Goal: Transaction & Acquisition: Purchase product/service

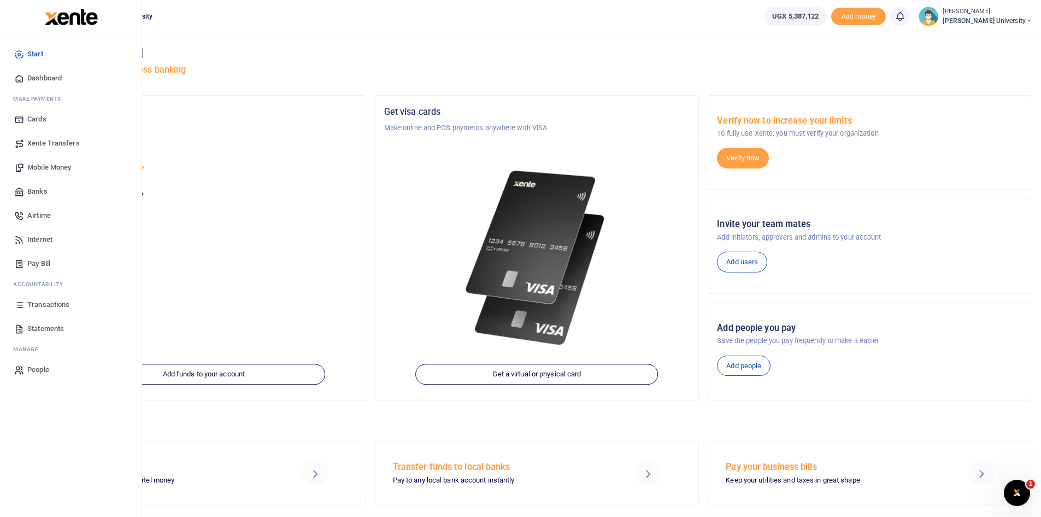
click at [56, 167] on span "Mobile Money" at bounding box center [49, 167] width 44 height 11
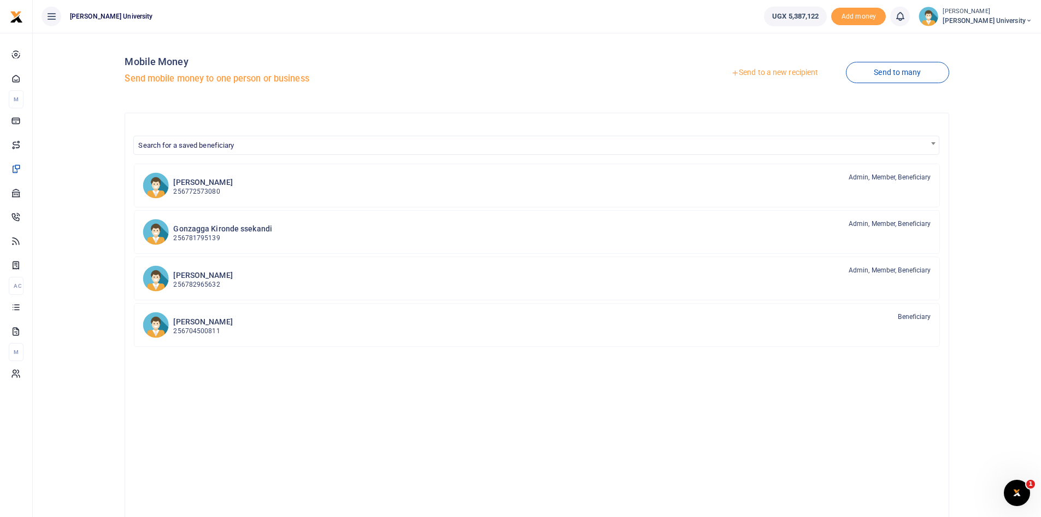
click at [742, 72] on link "Send to a new recipient" at bounding box center [775, 73] width 143 height 20
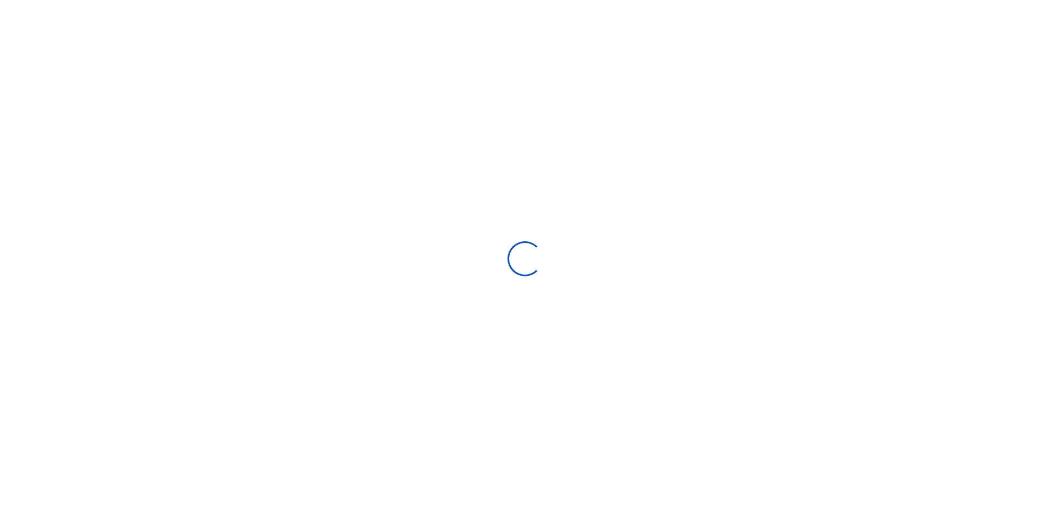
select select "Loading bundles"
select select
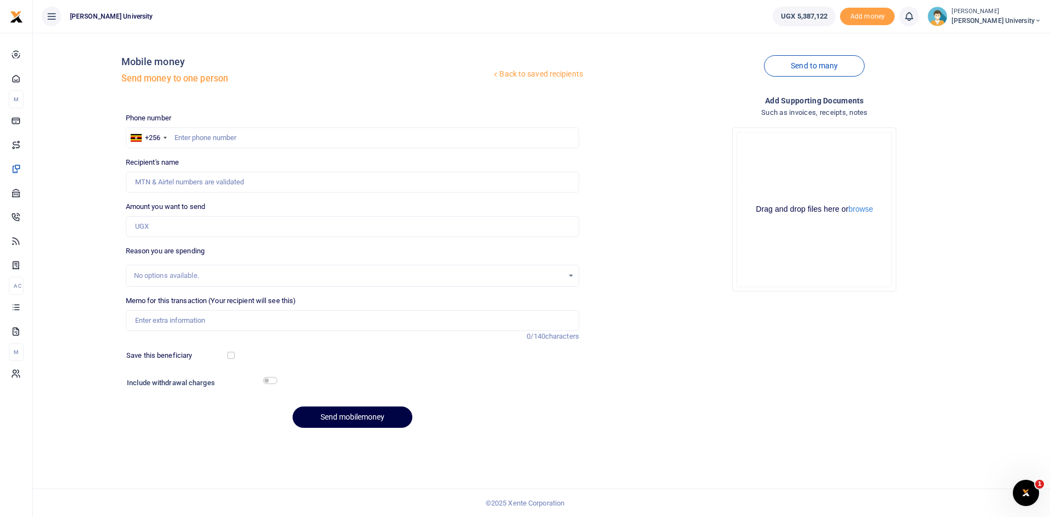
click at [192, 141] on div at bounding box center [525, 258] width 1050 height 517
click at [183, 138] on input "text" at bounding box center [352, 137] width 453 height 21
type input "0772578080"
type input "Siimamuakama Gerald Ntobs"
type input "077257"
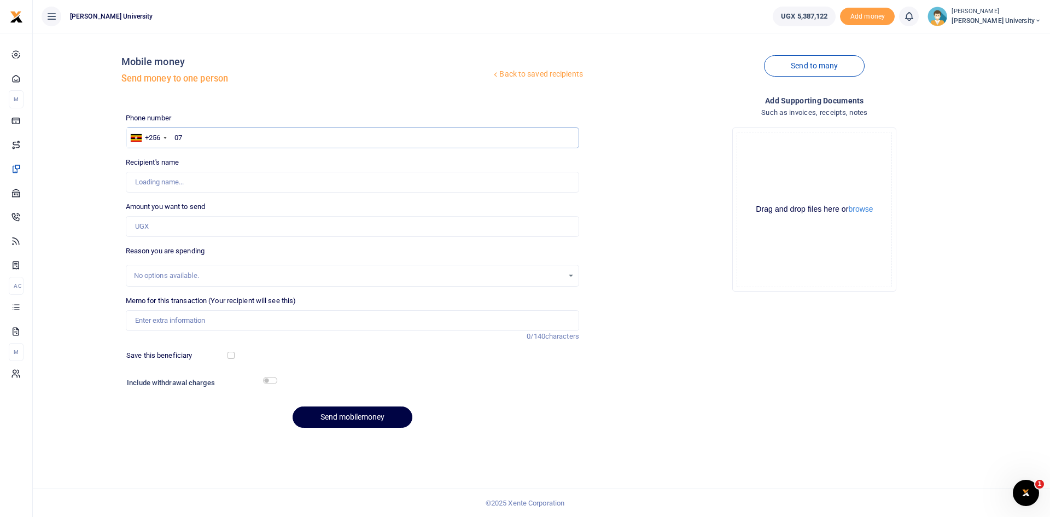
type input "0"
type input "0772573080"
type input "Pape Matama Bagonza"
type input "0772573080"
click at [150, 227] on input "Amount you want to send" at bounding box center [352, 226] width 453 height 21
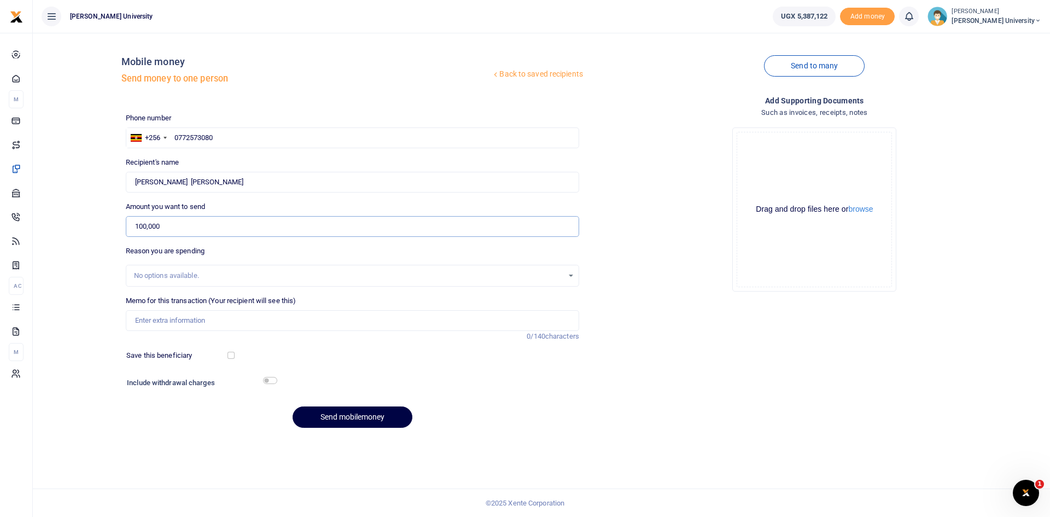
type input "100,000"
click at [145, 323] on input "Memo for this transaction (Your recipient will see this)" at bounding box center [352, 320] width 453 height 21
type input "Transport facilitation during the process of looking for a venue for Council me…"
click at [363, 417] on button "Send mobilemoney" at bounding box center [352, 416] width 120 height 21
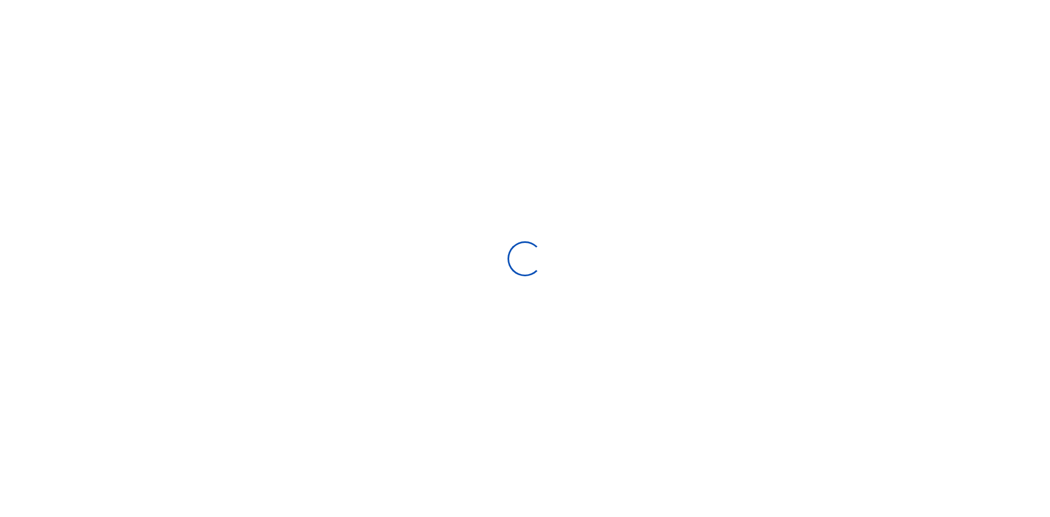
select select "Loading bundles"
select select
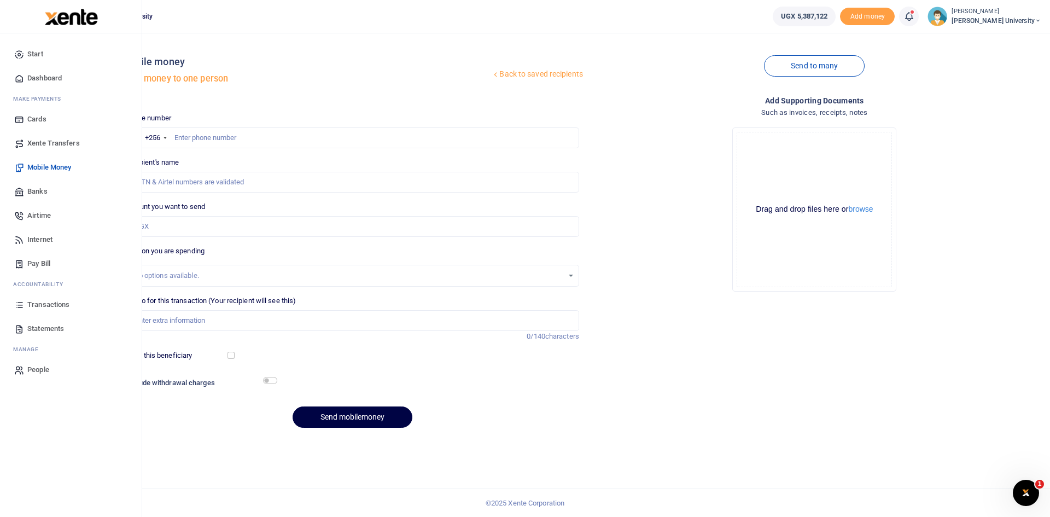
click at [50, 77] on span "Dashboard" at bounding box center [44, 78] width 34 height 11
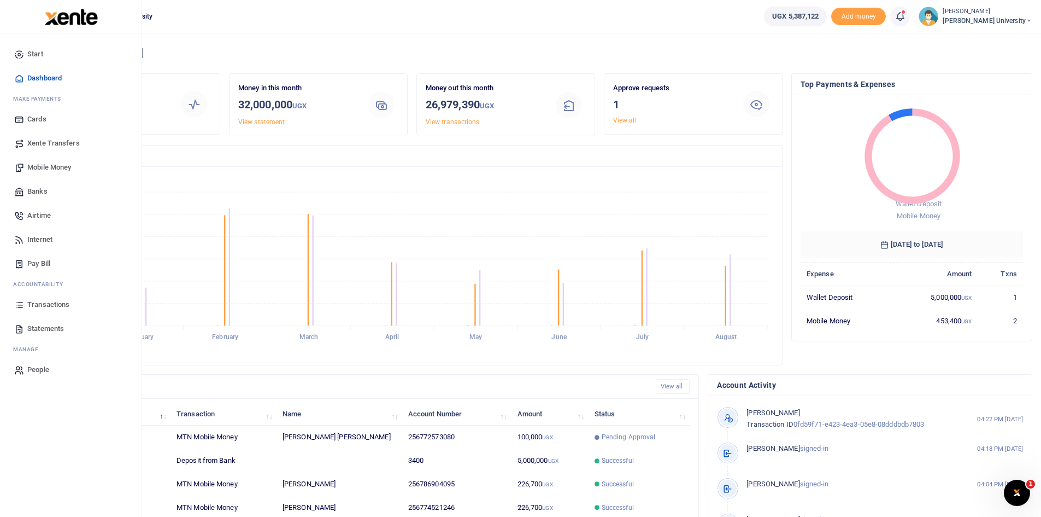
click at [51, 215] on link "Airtime" at bounding box center [71, 215] width 124 height 24
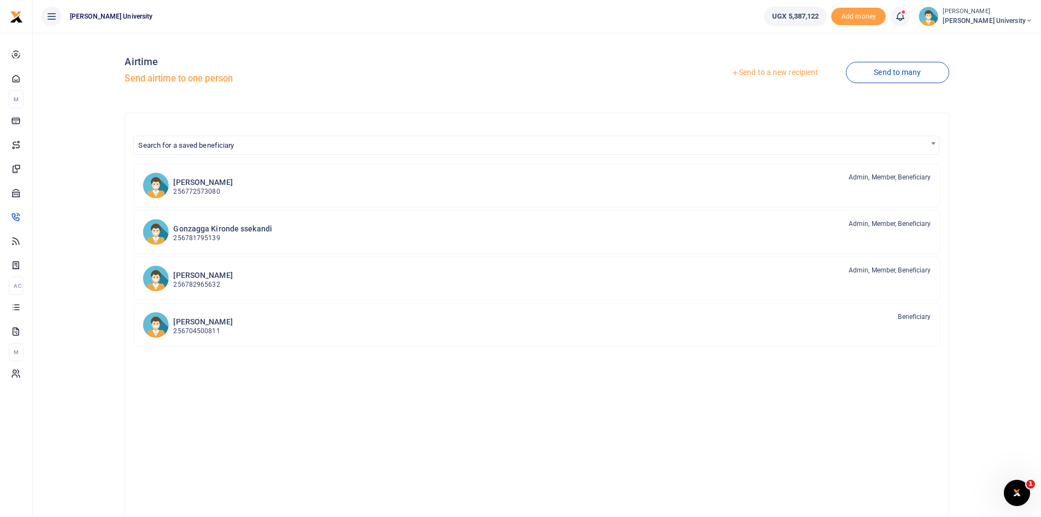
click at [751, 74] on link "Send to a new recipient" at bounding box center [775, 73] width 143 height 20
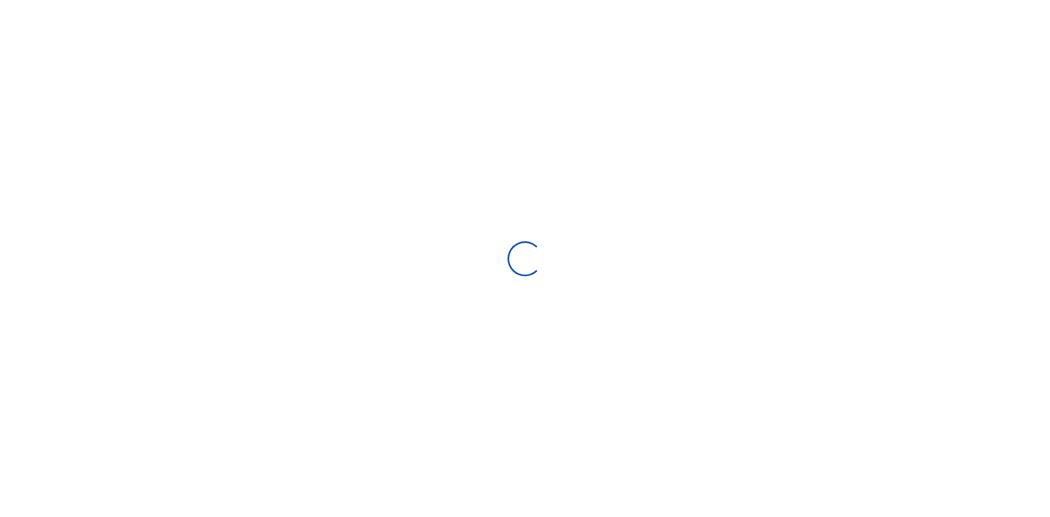
select select "Loading categories"
select select
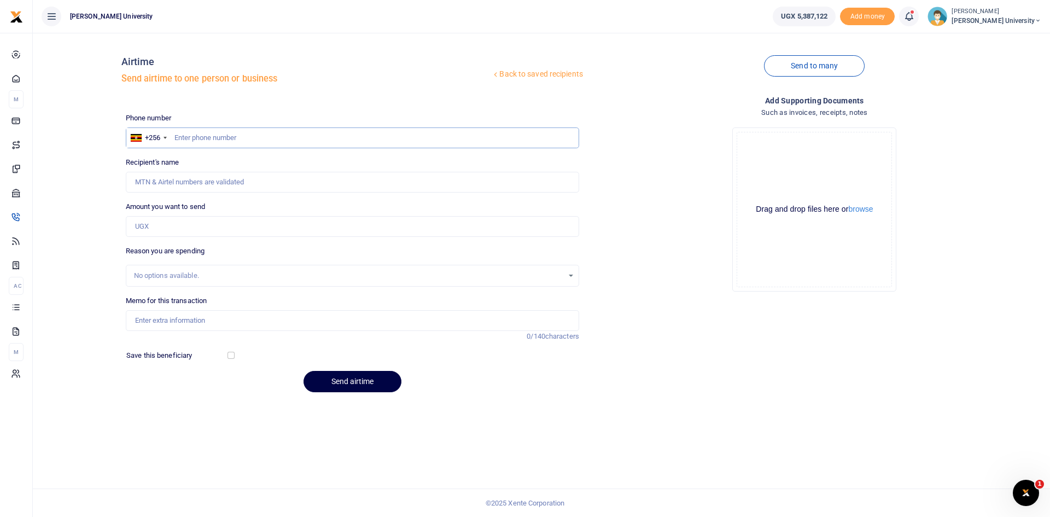
click at [175, 133] on input "text" at bounding box center [352, 137] width 453 height 21
type input "0200911450"
type input "Pancrase Ziraguha"
type input "0200911450"
click at [141, 226] on input "Amount you want to send" at bounding box center [352, 226] width 453 height 21
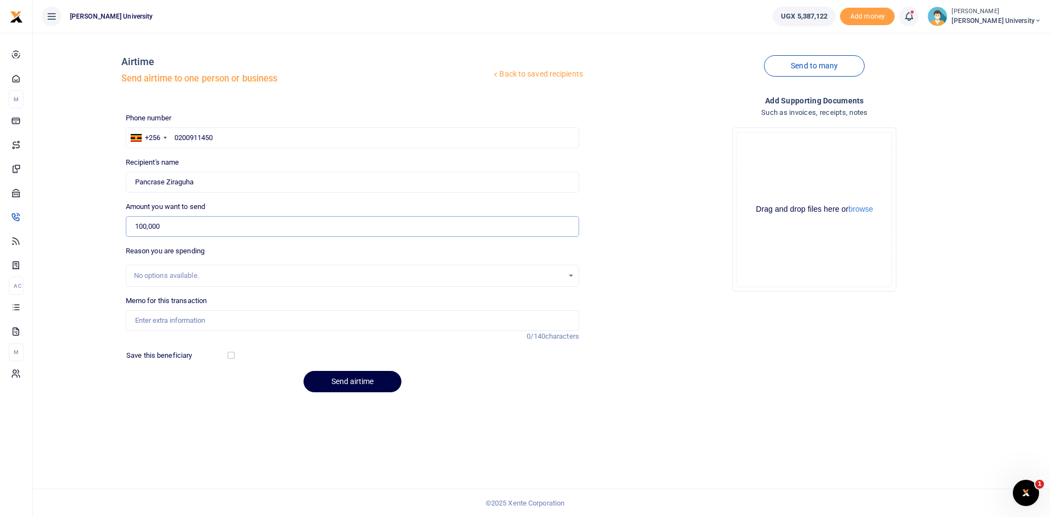
type input "100,000"
click at [151, 319] on input "Memo for this transaction" at bounding box center [352, 320] width 453 height 21
type input "Airtime for Reception line Airtel"
click at [572, 277] on div "No options available." at bounding box center [352, 276] width 452 height 12
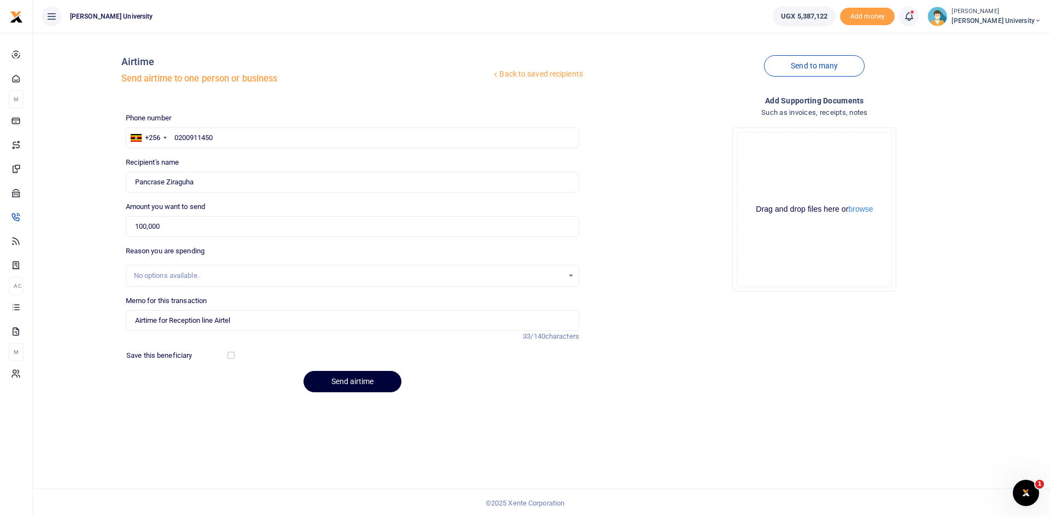
click at [352, 380] on button "Send airtime" at bounding box center [352, 381] width 98 height 21
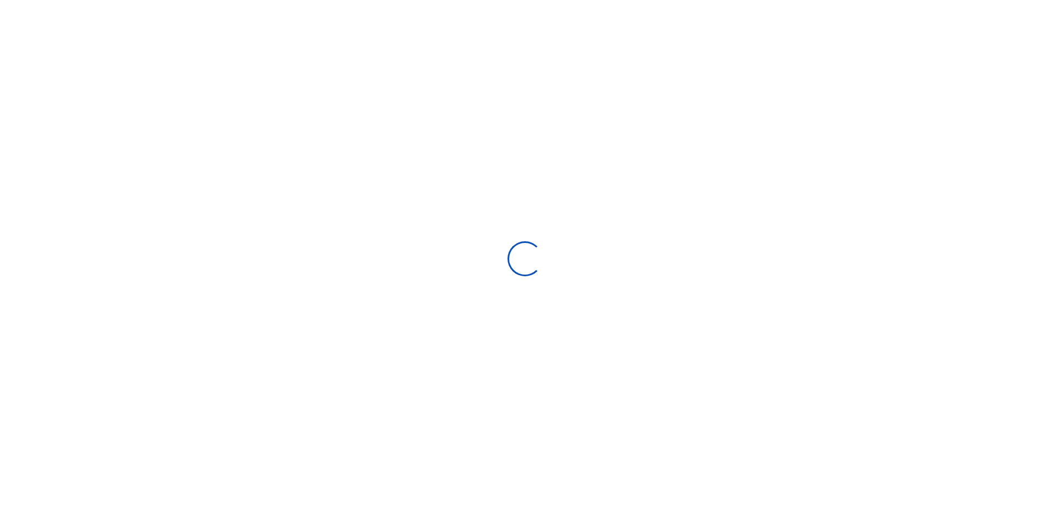
select select "Loading categories"
select select
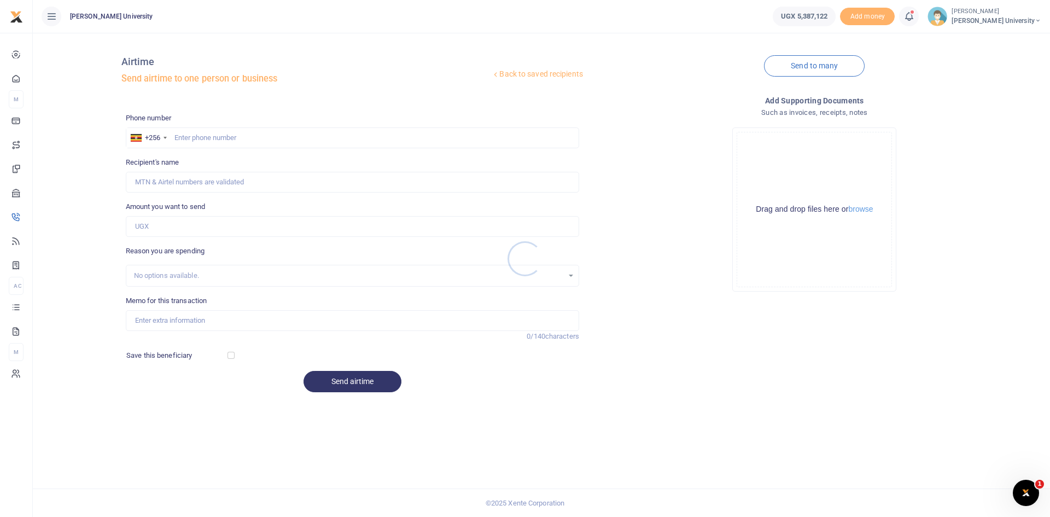
click at [182, 136] on div at bounding box center [525, 258] width 1050 height 517
click at [183, 137] on input "text" at bounding box center [352, 137] width 453 height 21
type input "0394716326"
type input "Pancrase Ziraguha"
type input "0394716326"
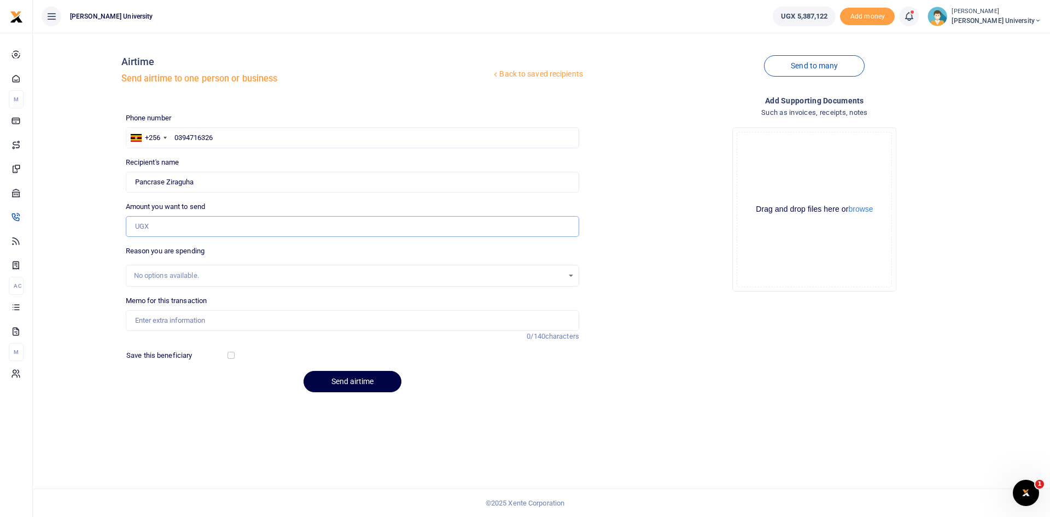
click at [143, 226] on input "Amount you want to send" at bounding box center [352, 226] width 453 height 21
type input "100,000"
click at [153, 318] on input "Memo for this transaction" at bounding box center [352, 320] width 453 height 21
type input "MTN Airtime for Office line at the reception"
click at [345, 382] on button "Send airtime" at bounding box center [352, 381] width 98 height 21
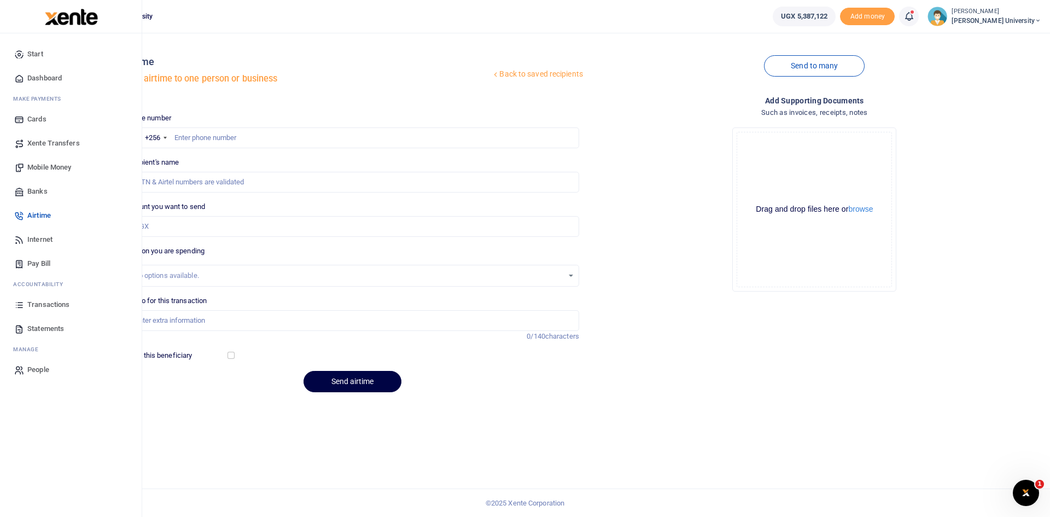
click at [35, 77] on span "Dashboard" at bounding box center [44, 78] width 34 height 11
